Goal: Transaction & Acquisition: Purchase product/service

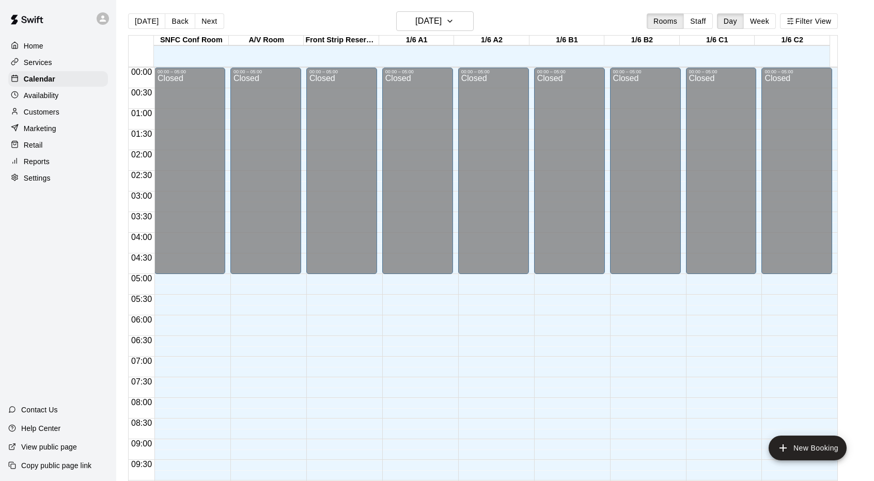
scroll to position [525, 0]
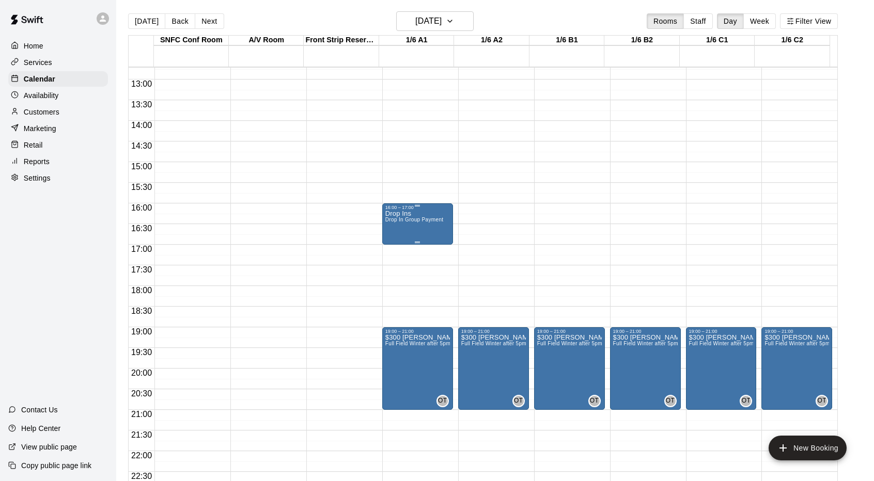
click at [430, 223] on span "Drop In Group Payment" at bounding box center [414, 220] width 58 height 6
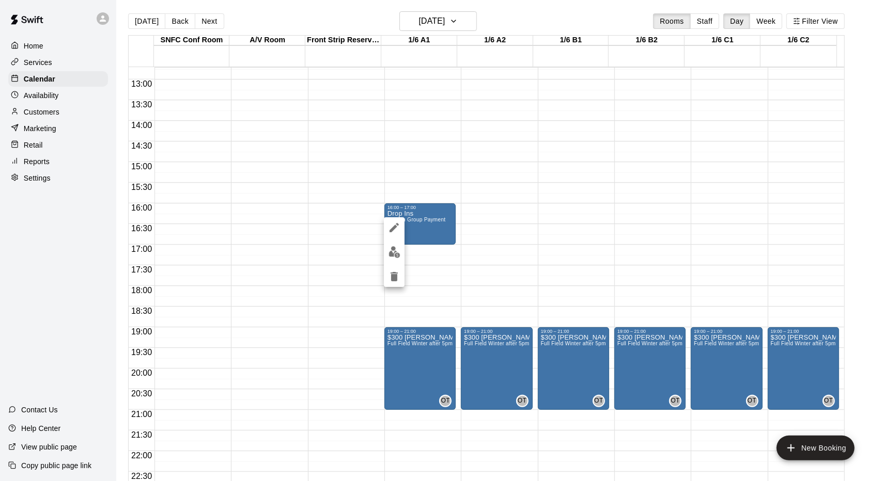
click at [259, 142] on div at bounding box center [441, 240] width 882 height 481
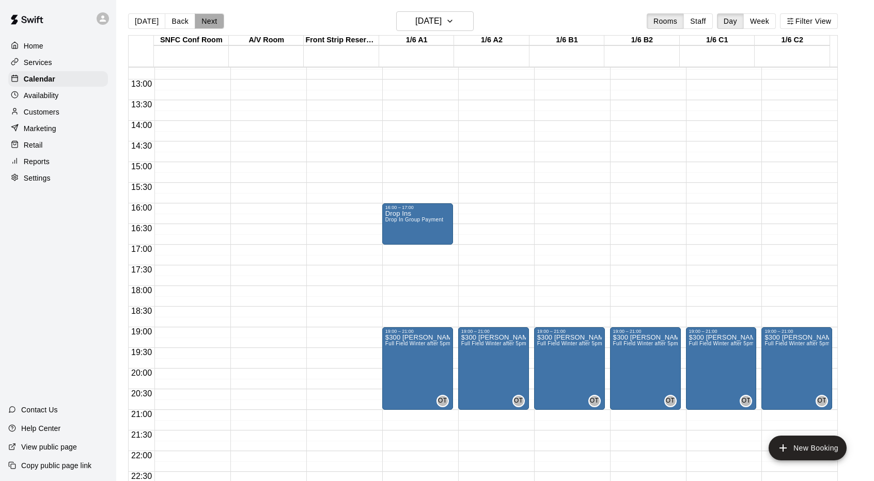
click at [200, 20] on button "Next" at bounding box center [209, 20] width 29 height 15
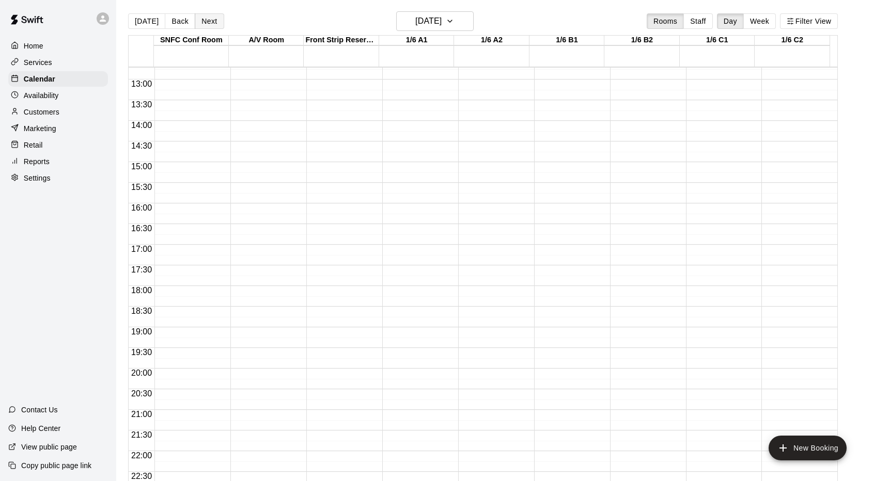
click at [219, 19] on button "Next" at bounding box center [209, 20] width 29 height 15
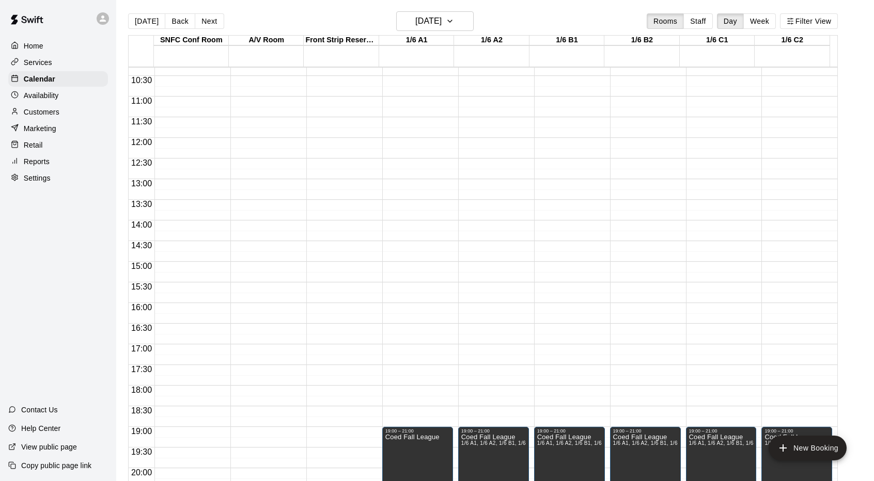
scroll to position [429, 0]
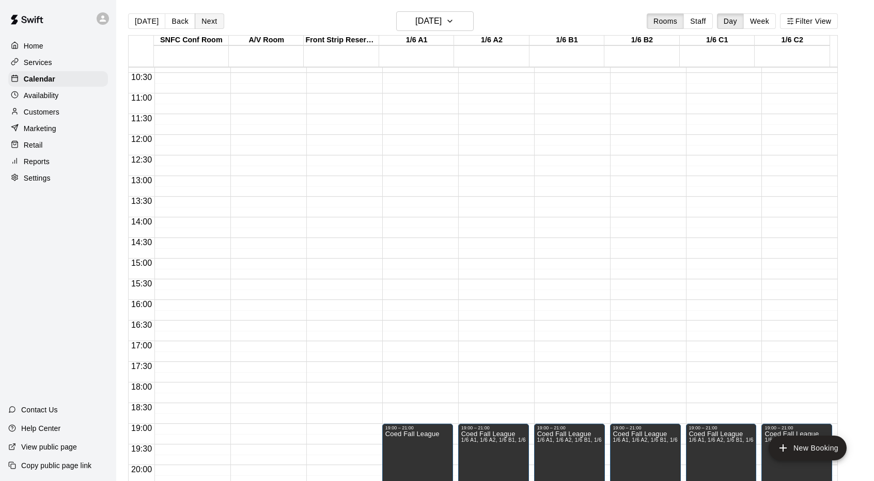
click at [205, 14] on button "Next" at bounding box center [209, 20] width 29 height 15
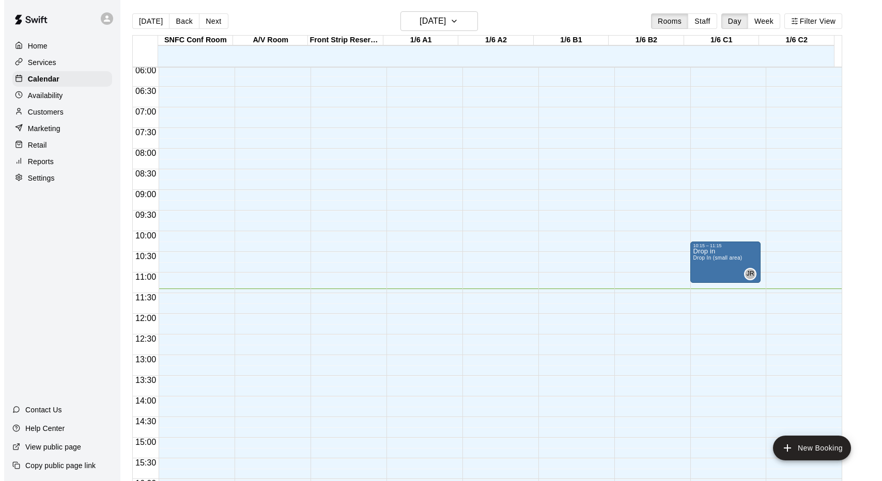
scroll to position [232, 0]
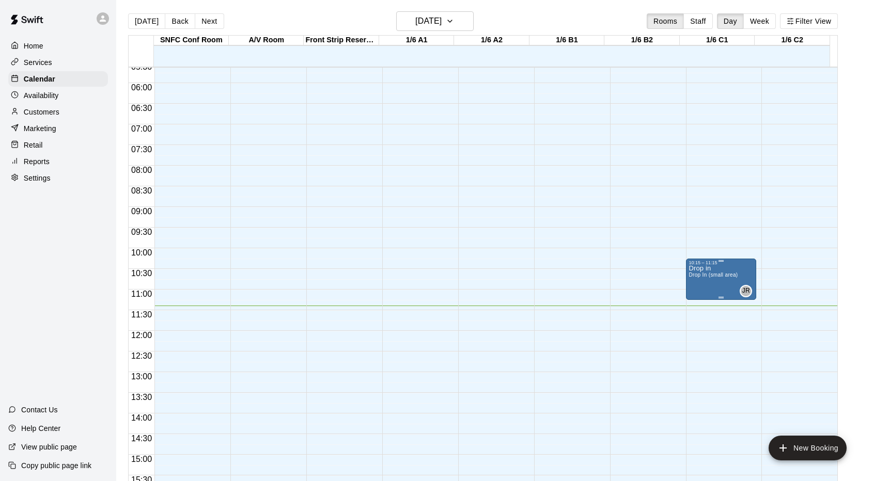
click at [719, 262] on div "10:15 – 11:15" at bounding box center [721, 262] width 65 height 5
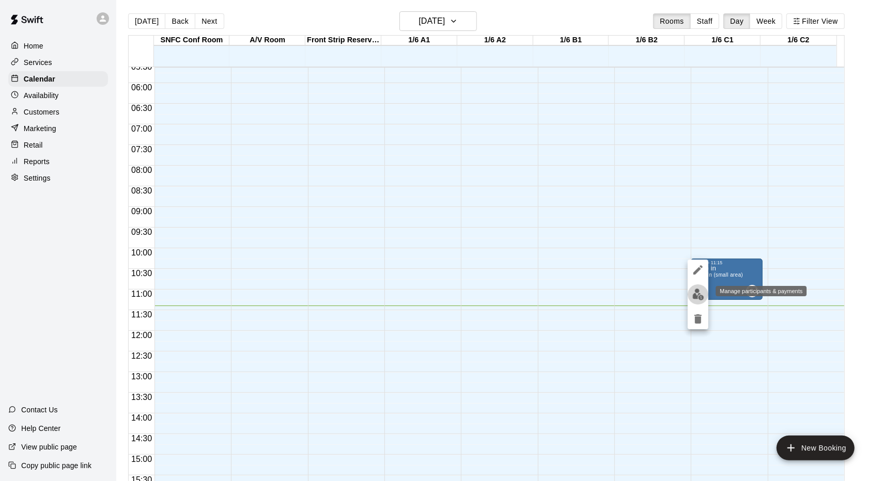
click at [693, 293] on img "edit" at bounding box center [698, 295] width 12 height 12
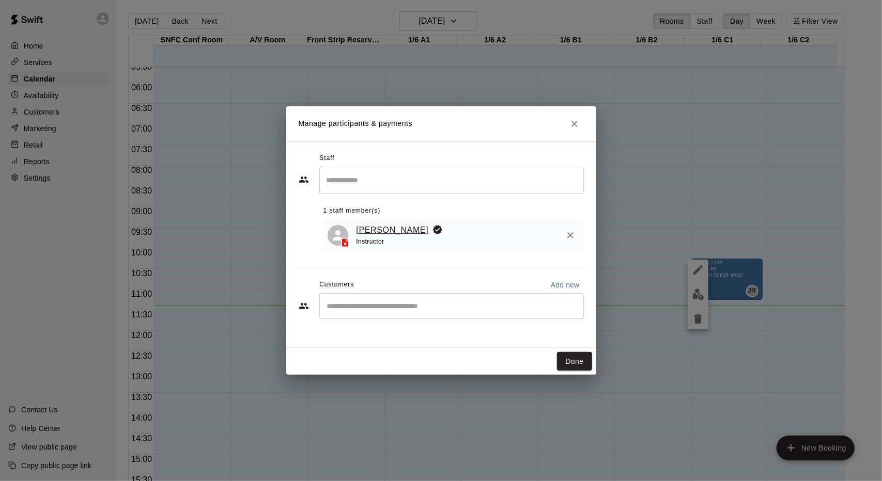
click at [369, 233] on link "[PERSON_NAME]" at bounding box center [392, 230] width 72 height 13
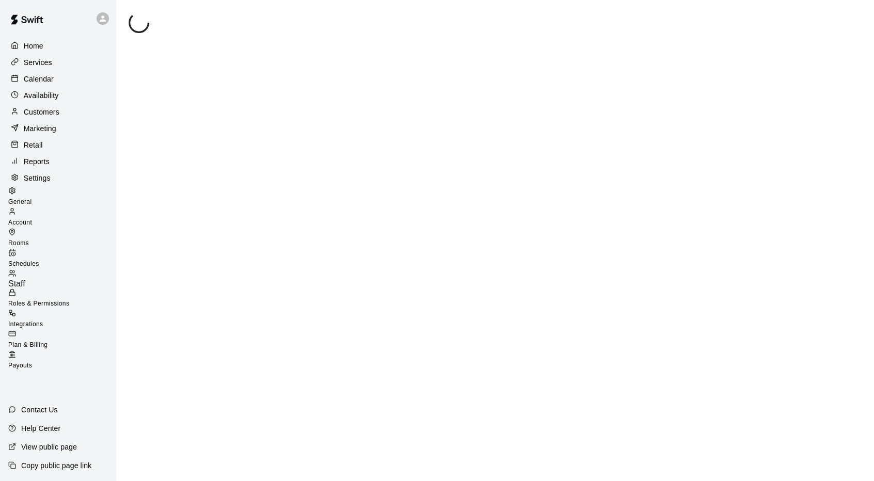
select select "**"
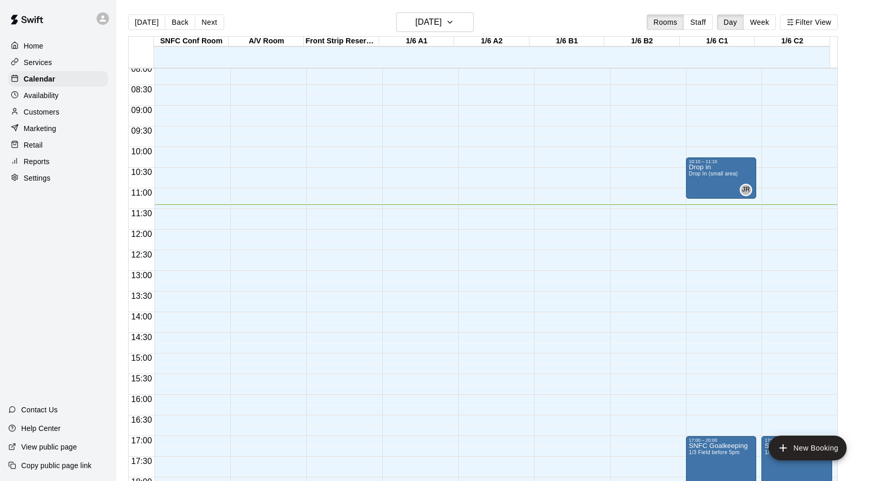
scroll to position [332, 0]
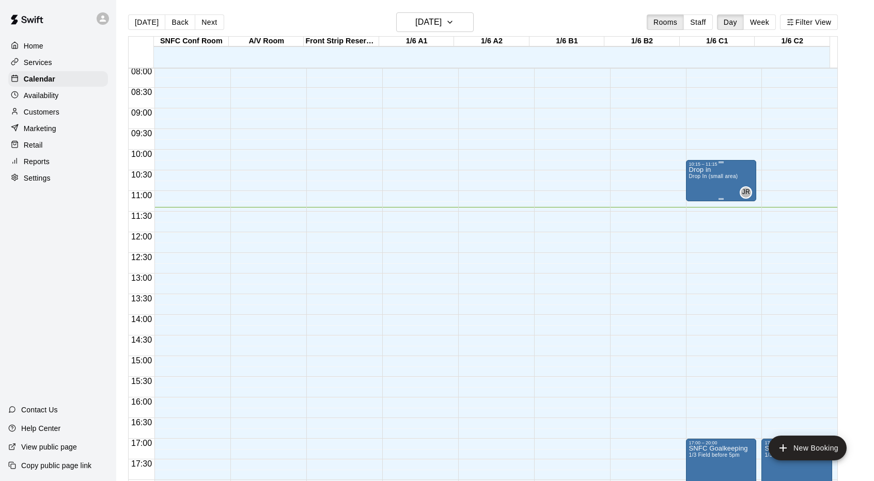
click at [717, 179] on span "Drop In (small area)" at bounding box center [713, 177] width 49 height 6
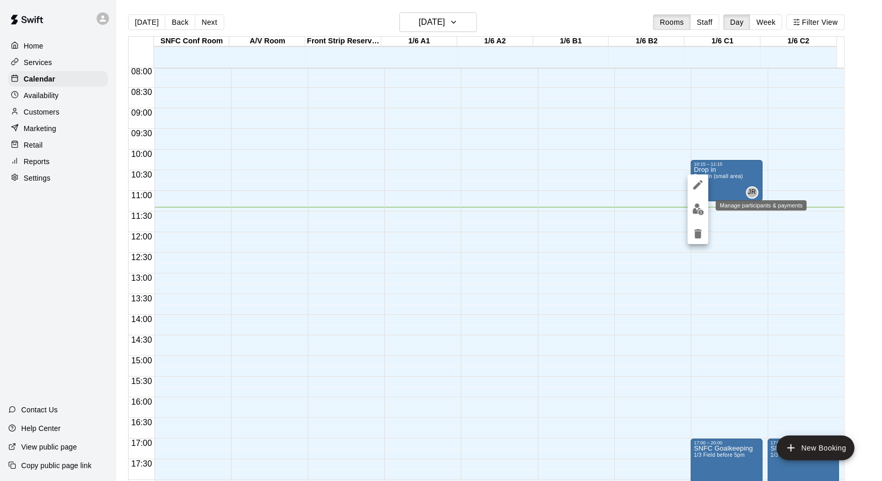
click at [698, 213] on img "edit" at bounding box center [698, 210] width 12 height 12
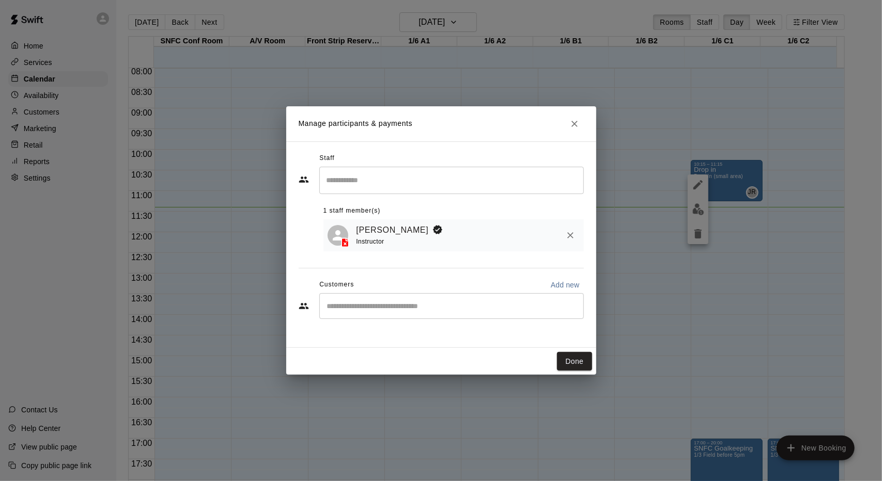
click at [395, 301] on div "​" at bounding box center [451, 306] width 264 height 26
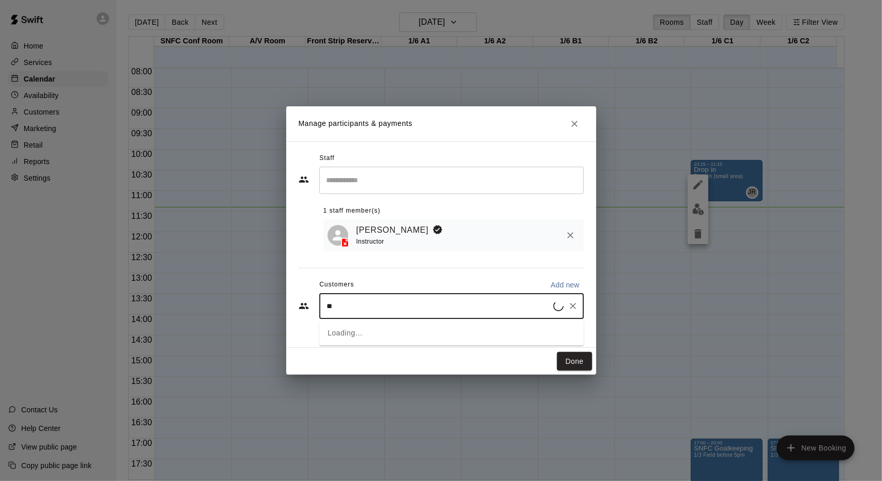
type input "*"
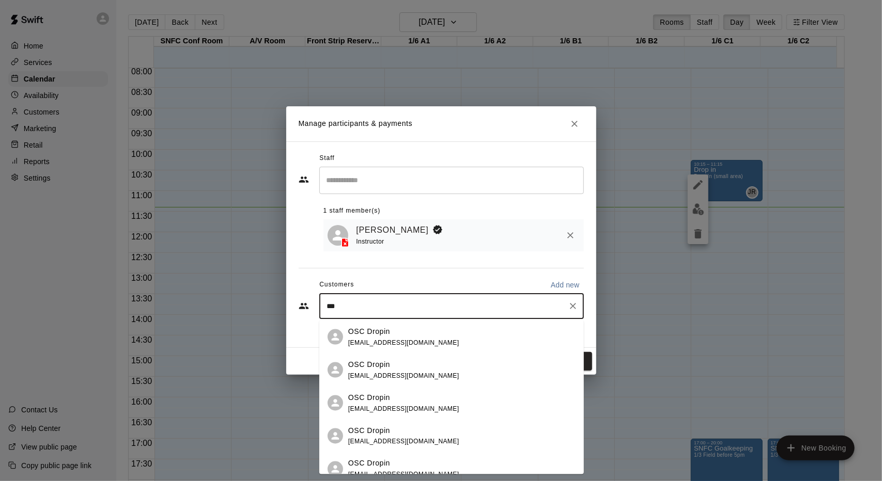
type input "****"
click at [372, 340] on span "[EMAIL_ADDRESS][DOMAIN_NAME]" at bounding box center [403, 342] width 111 height 7
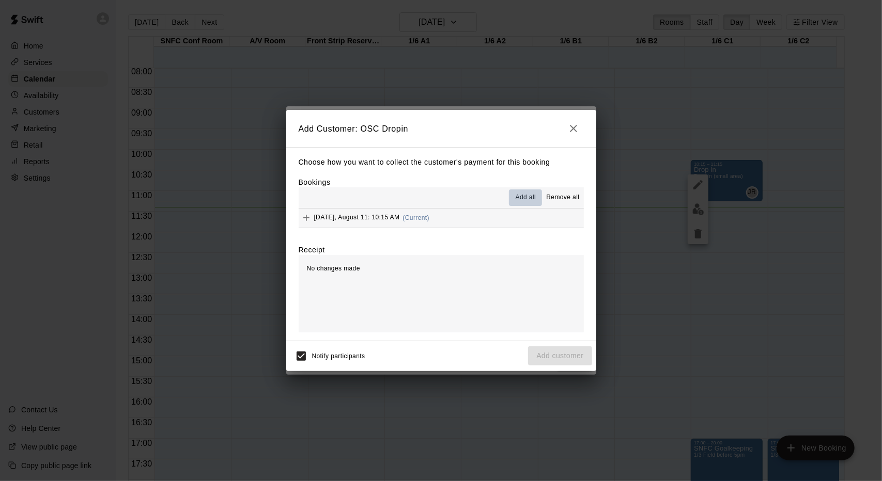
click at [528, 202] on span "Add all" at bounding box center [525, 198] width 21 height 10
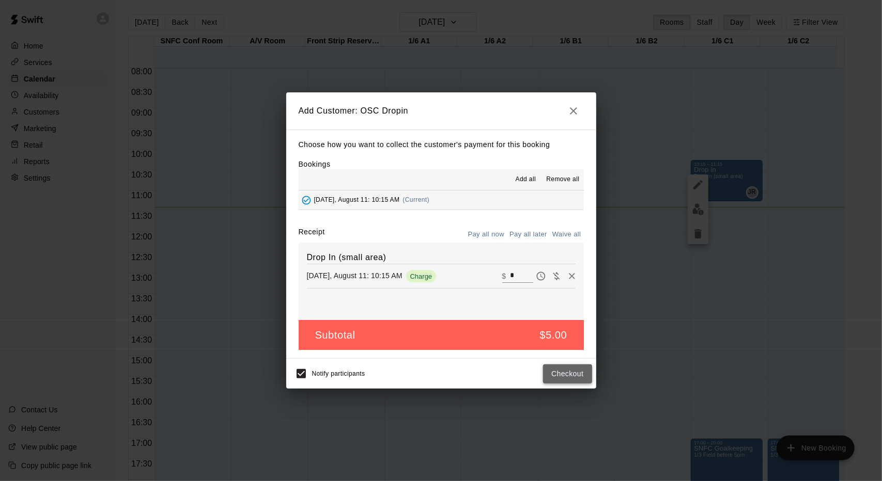
click at [583, 368] on button "Checkout" at bounding box center [567, 374] width 49 height 19
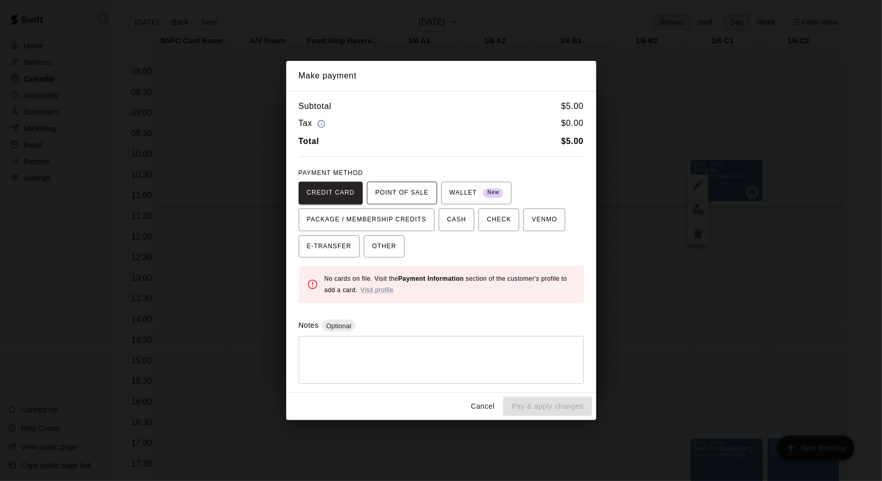
click at [394, 189] on span "POINT OF SALE" at bounding box center [401, 193] width 53 height 17
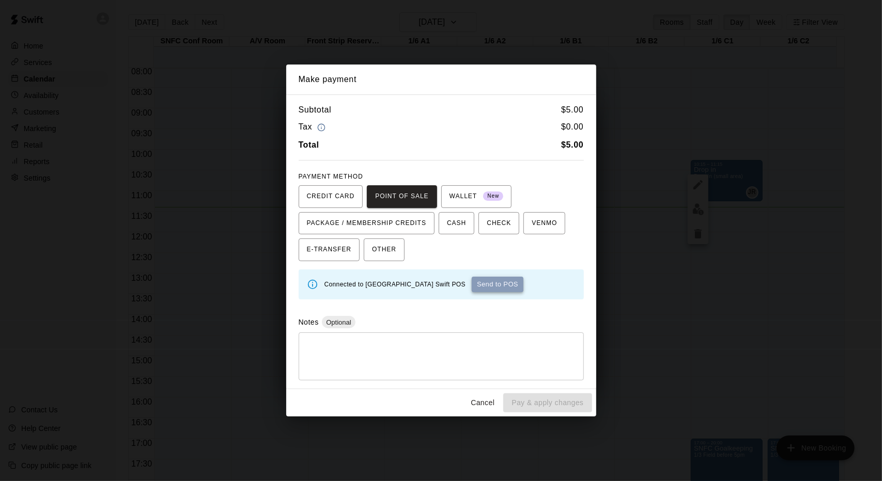
click at [497, 282] on button "Send to POS" at bounding box center [498, 284] width 52 height 15
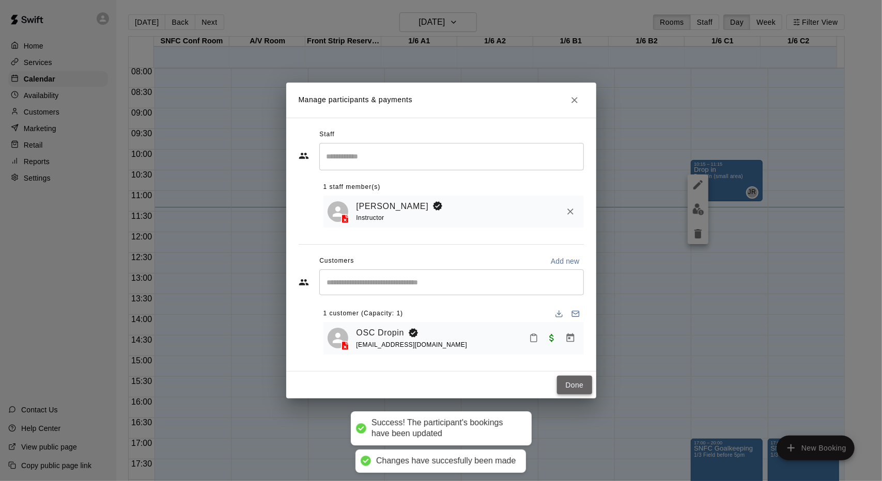
click at [573, 388] on button "Done" at bounding box center [574, 385] width 35 height 19
